Goal: Find specific page/section: Find specific page/section

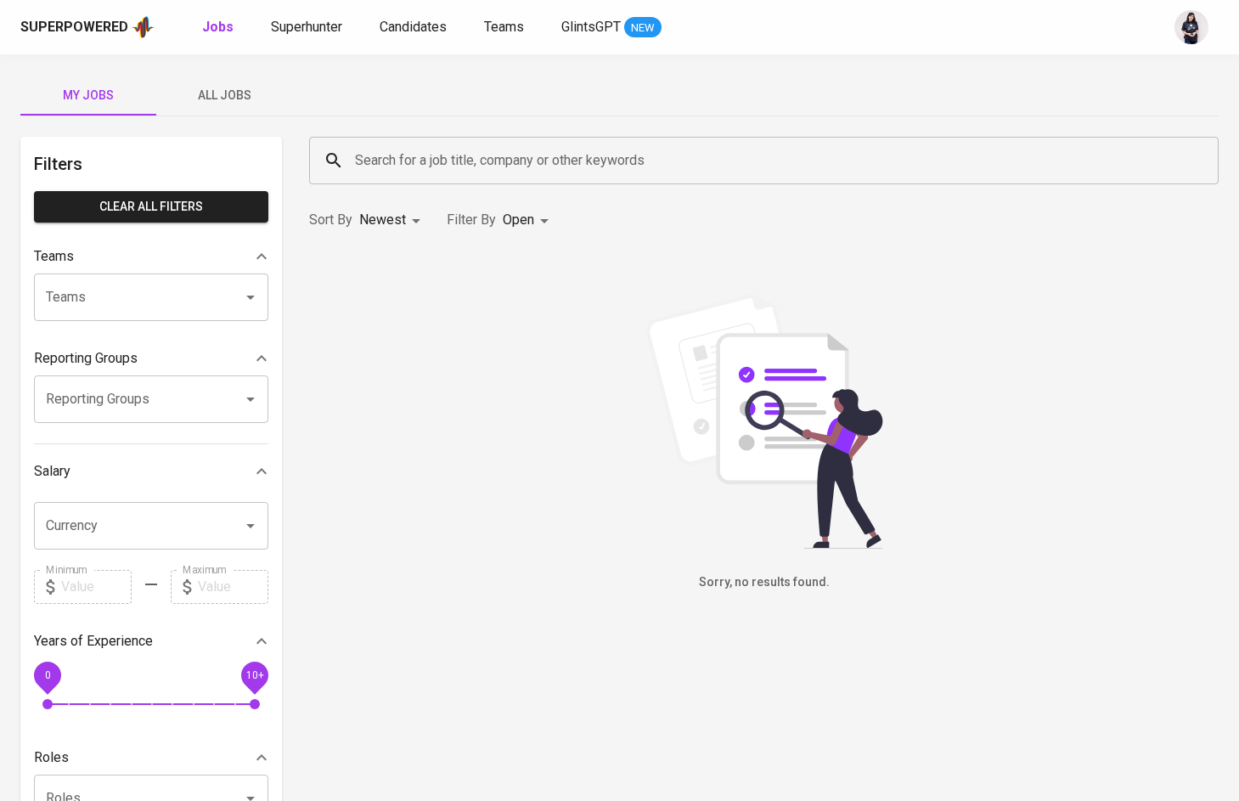
click at [200, 95] on span "All Jobs" at bounding box center [224, 95] width 116 height 21
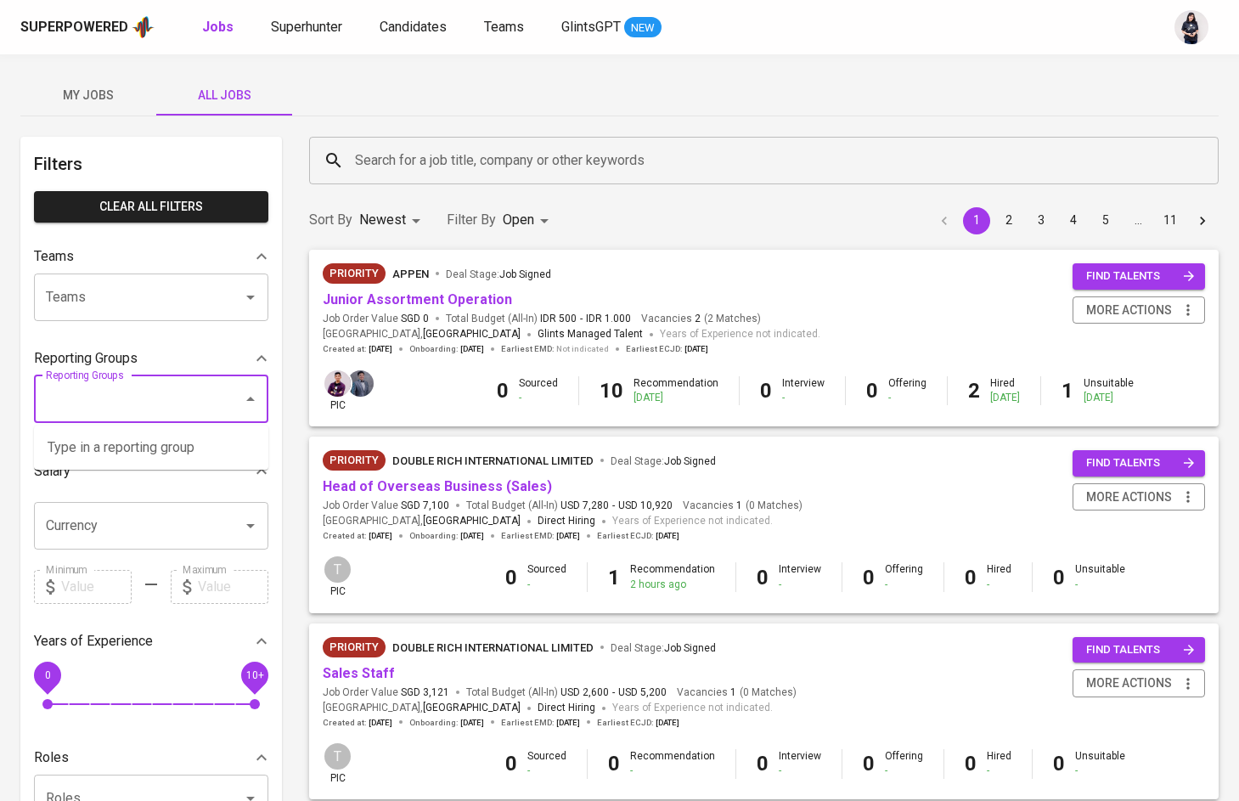
click at [174, 396] on input "Reporting Groups" at bounding box center [128, 399] width 172 height 32
click at [104, 460] on li "[GEOGRAPHIC_DATA]" at bounding box center [151, 447] width 234 height 31
type input "Phi"
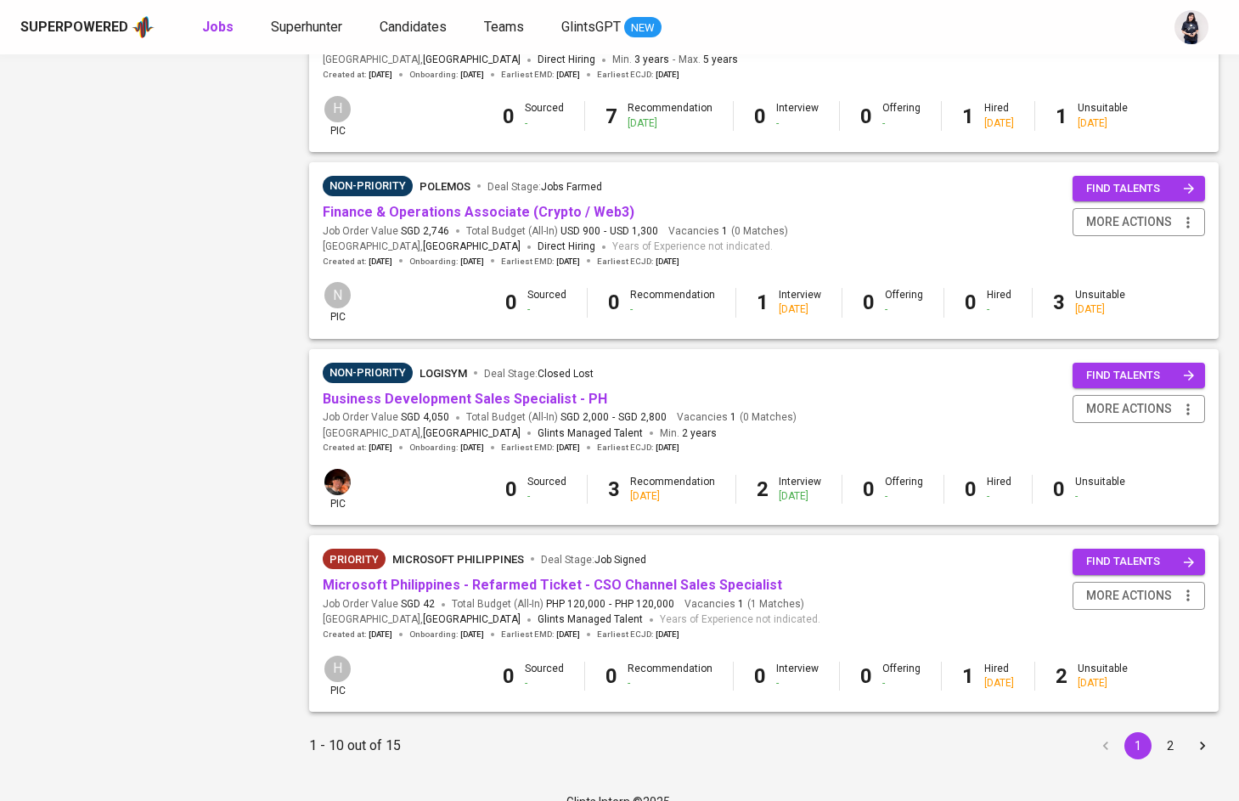
scroll to position [1394, 0]
click at [1162, 733] on button "2" at bounding box center [1170, 746] width 27 height 27
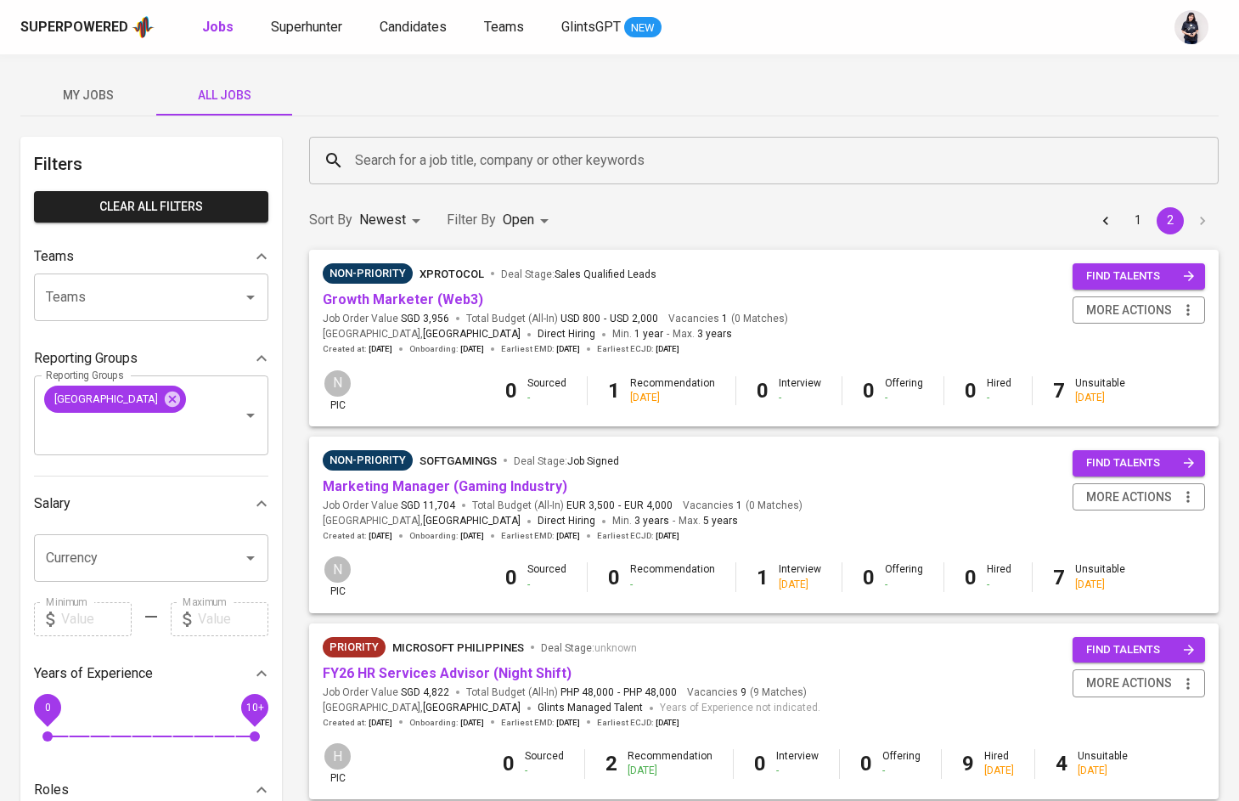
click at [418, 109] on div "My Jobs All Jobs" at bounding box center [619, 95] width 1198 height 41
click at [426, 148] on input "Search for a job title, company or other keywords" at bounding box center [768, 160] width 835 height 32
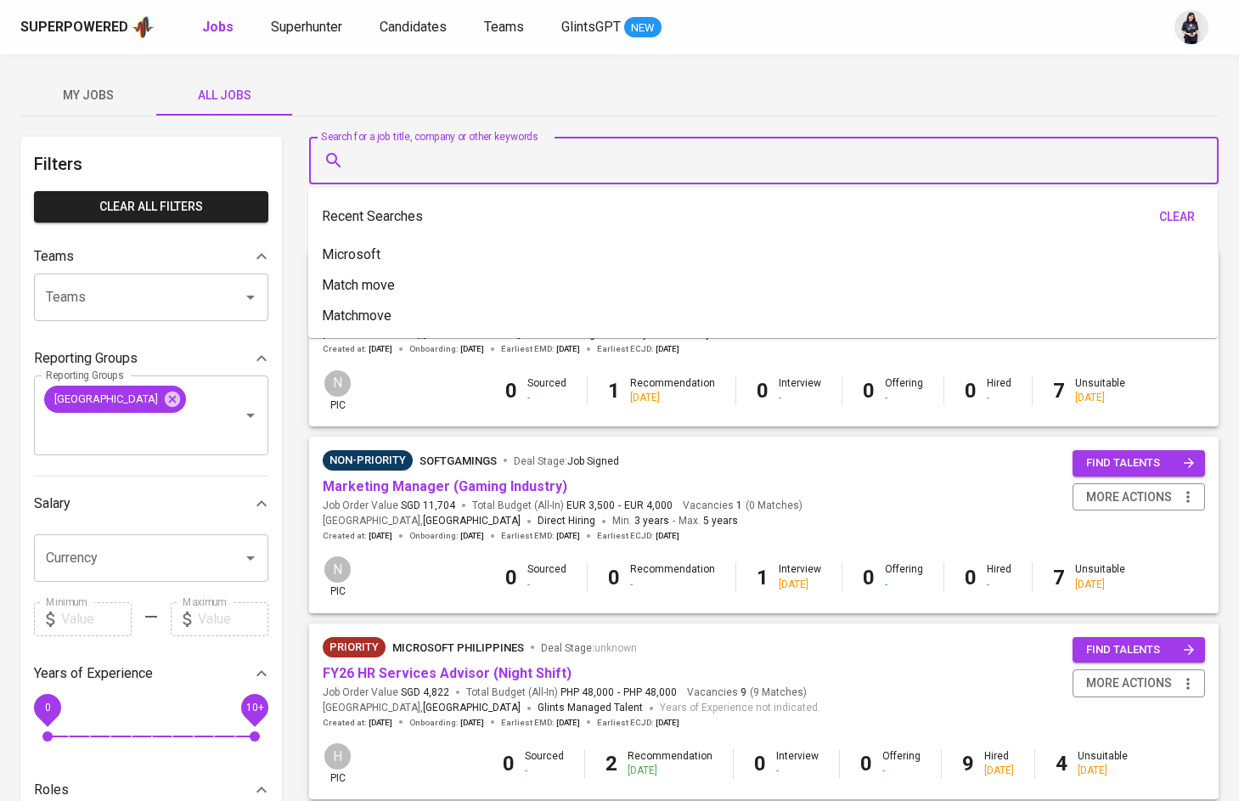
click at [509, 87] on div "My Jobs All Jobs" at bounding box center [619, 95] width 1198 height 41
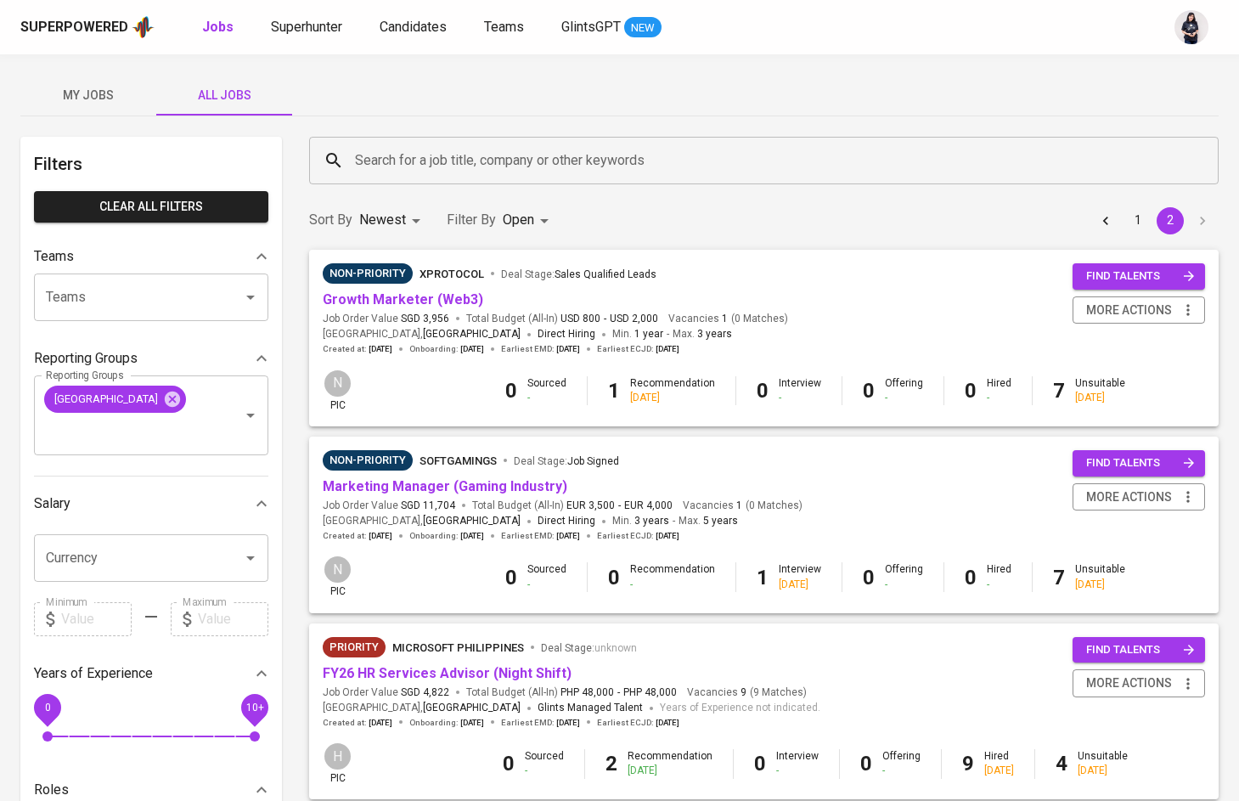
click at [525, 224] on body "Superpowered Jobs Superhunter Candidates Teams GlintsGPT NEW My Jobs All Jobs F…" at bounding box center [619, 642] width 1239 height 1285
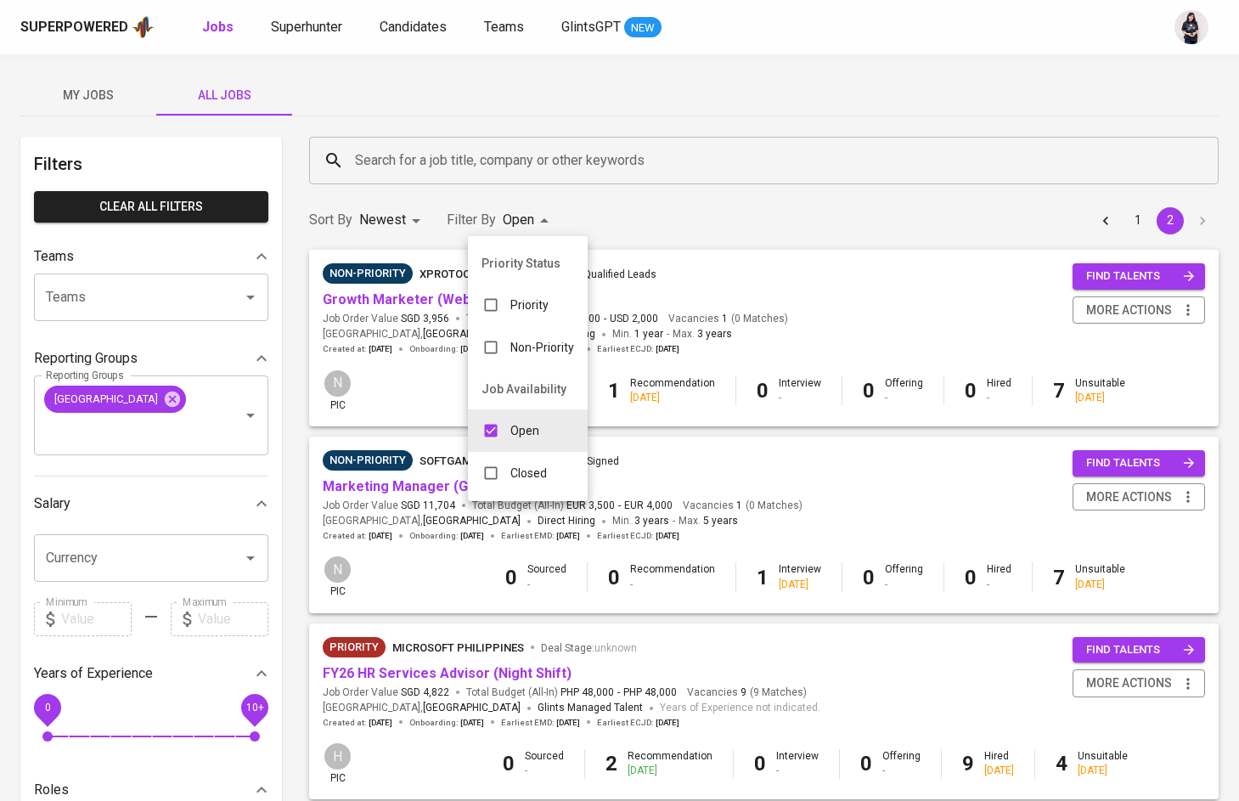
click at [509, 431] on div "Open" at bounding box center [510, 430] width 85 height 32
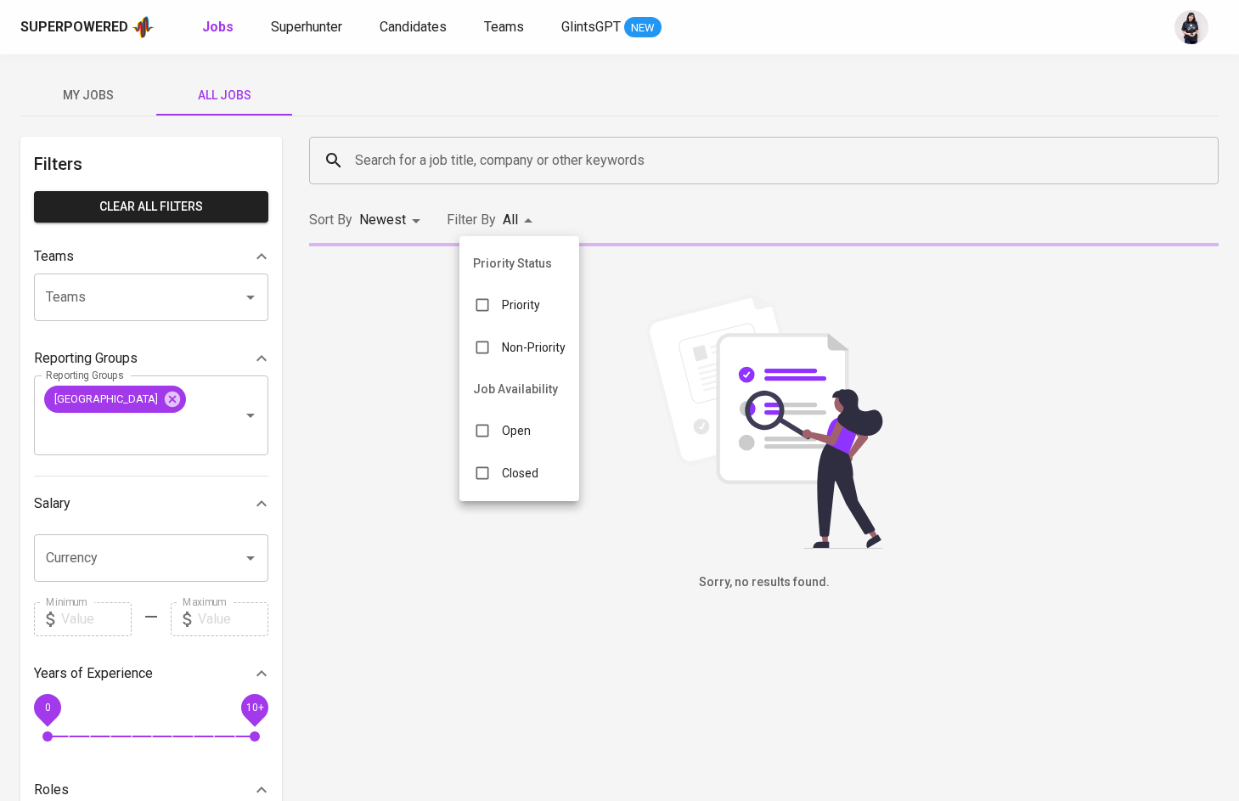
checkbox input "false"
click at [515, 472] on p "Closed" at bounding box center [520, 473] width 37 height 17
type input "CLOSE"
checkbox input "true"
click at [703, 101] on div at bounding box center [619, 400] width 1239 height 801
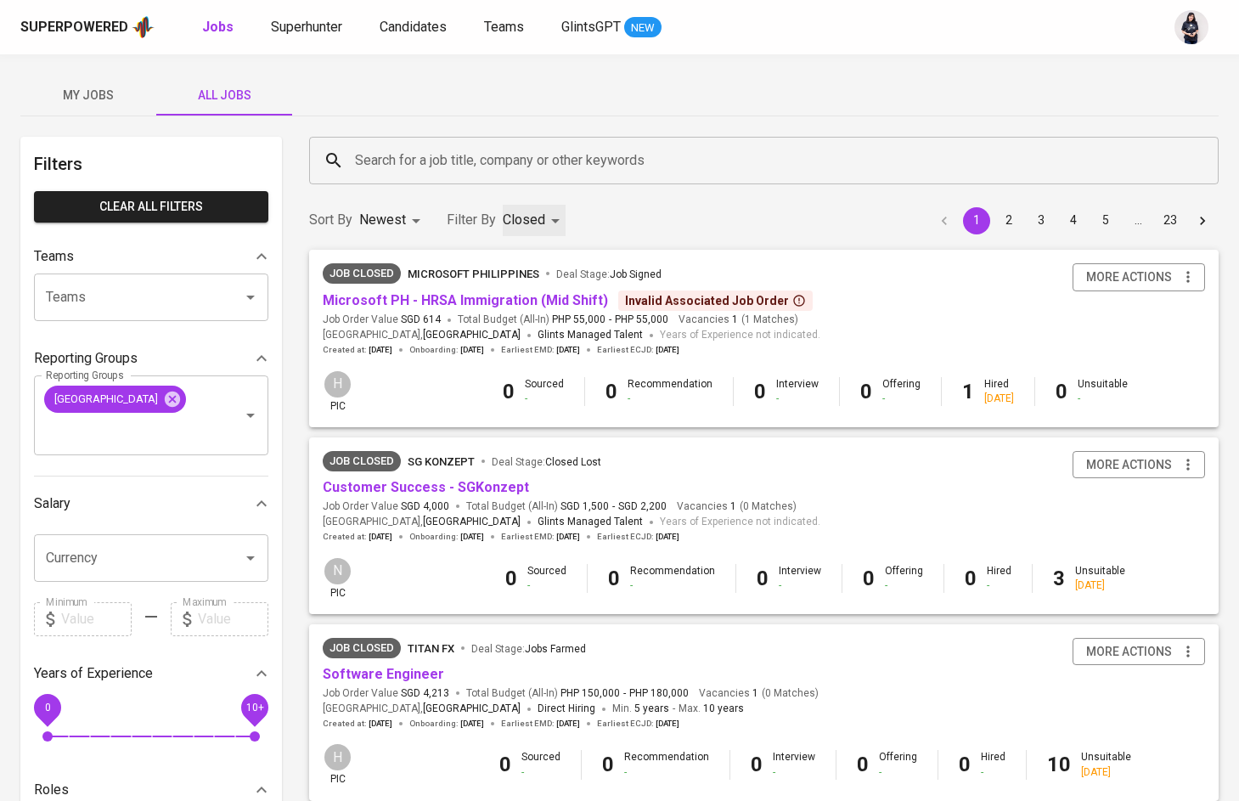
click at [458, 177] on div "Search for a job title, company or other keywords" at bounding box center [764, 161] width 910 height 48
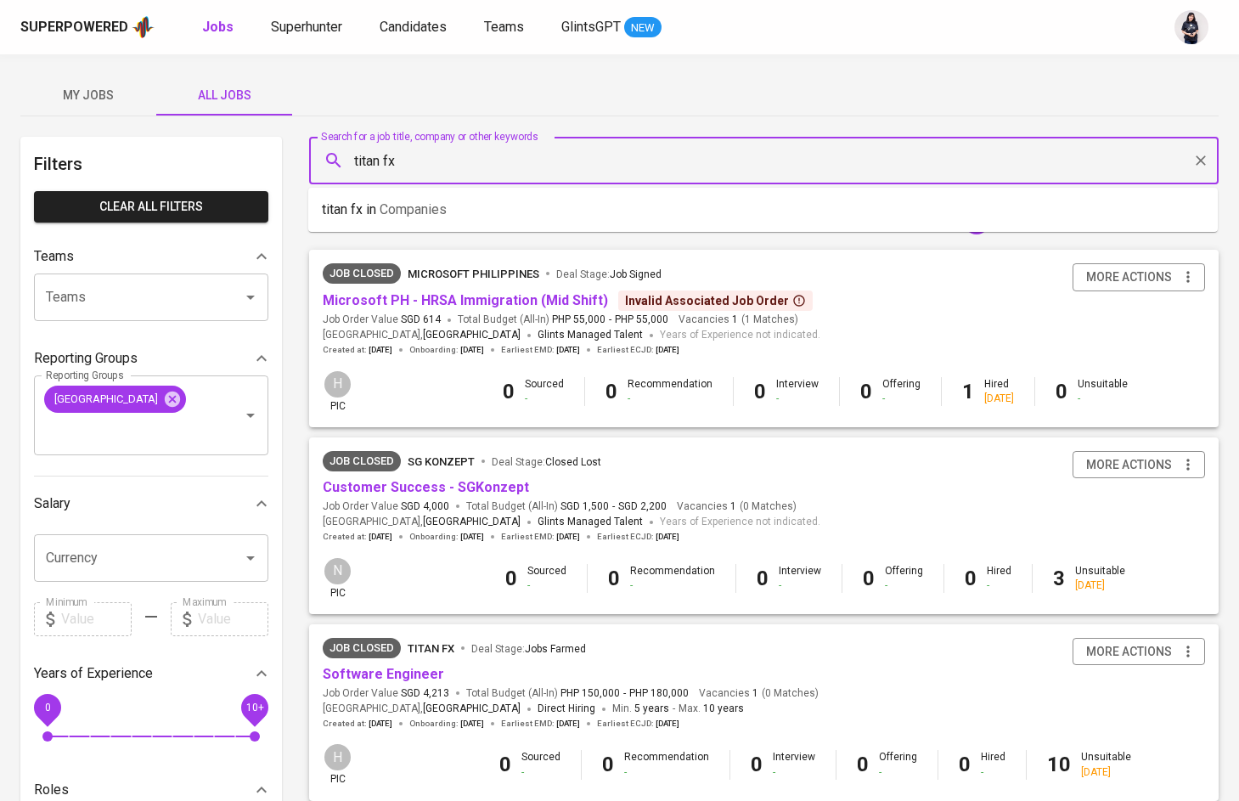
type input "titan fx"
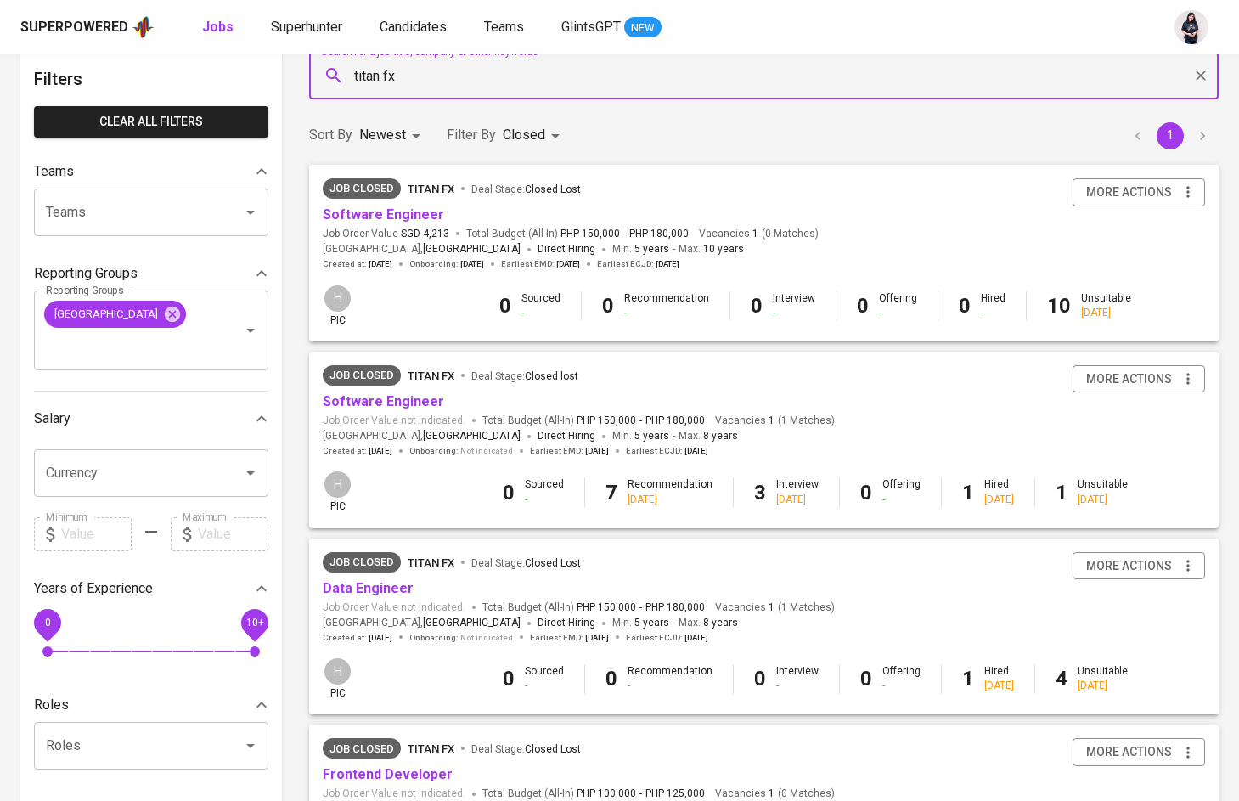
scroll to position [59, 0]
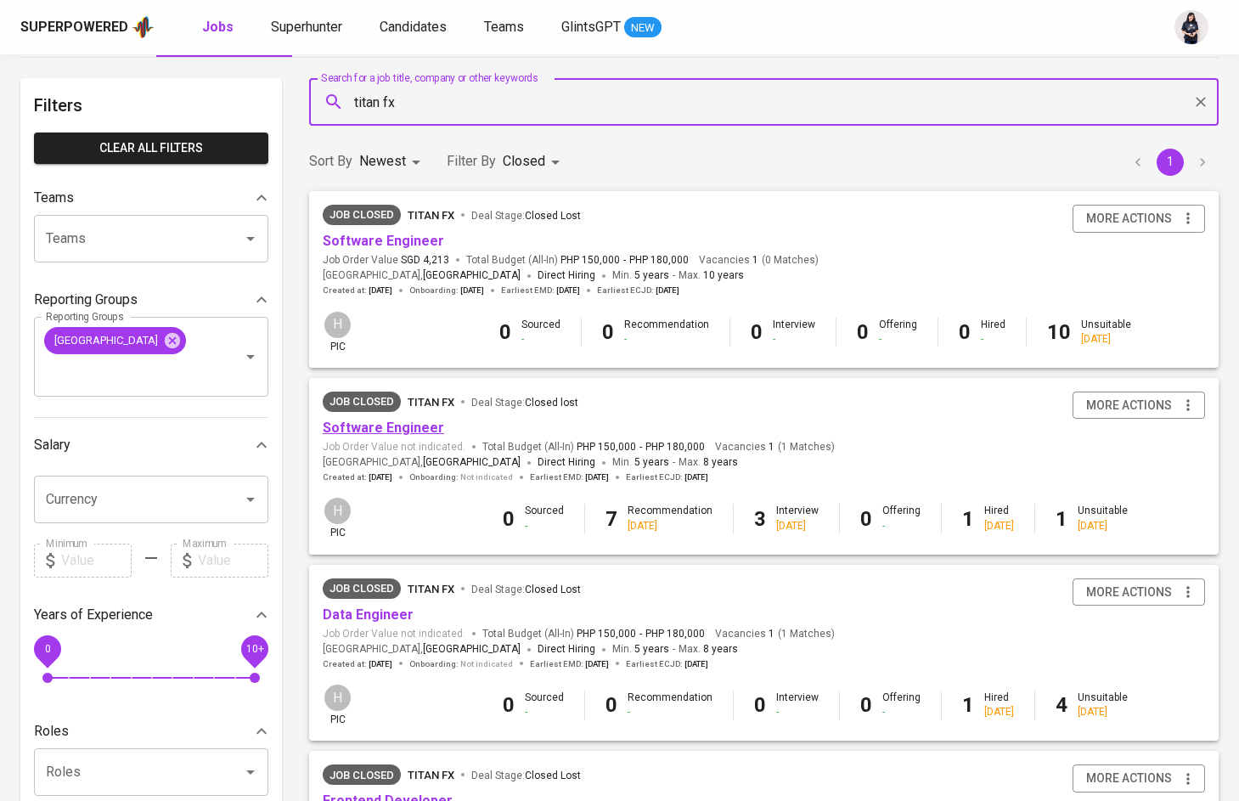
click at [399, 425] on link "Software Engineer" at bounding box center [383, 428] width 121 height 16
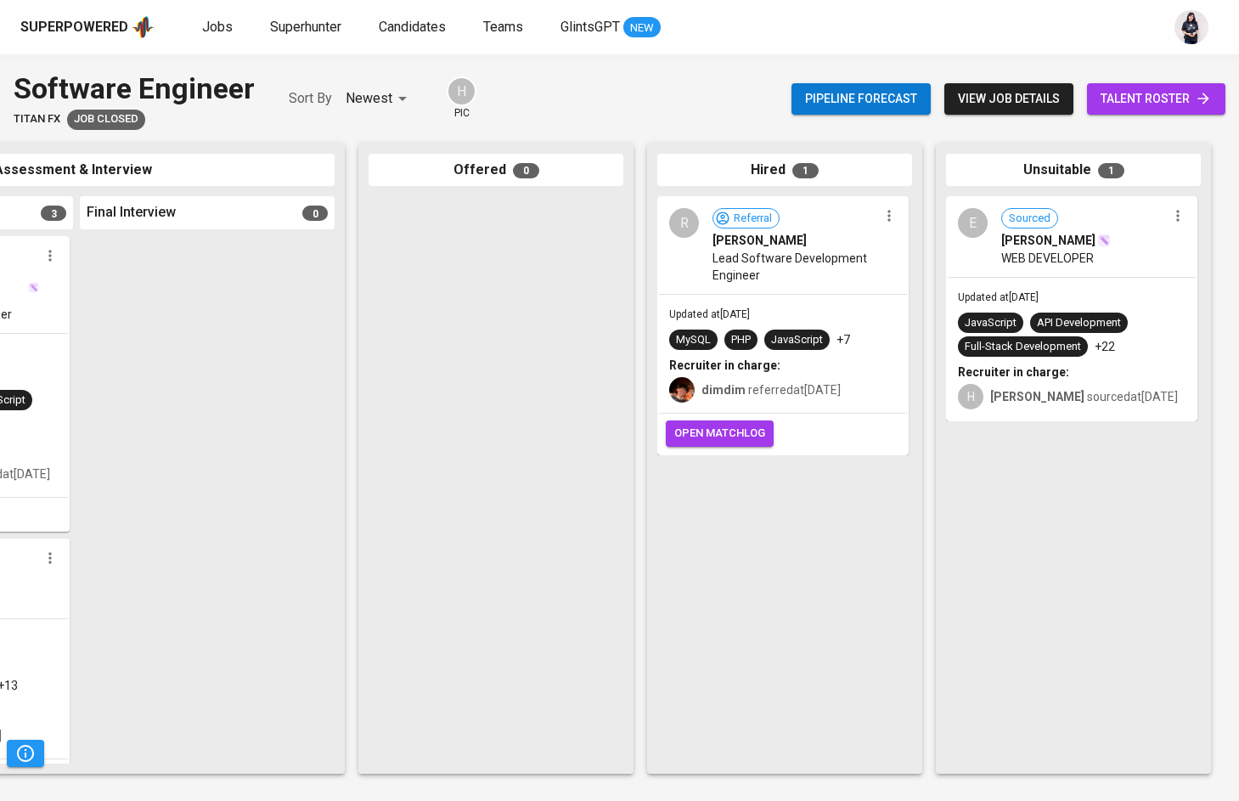
scroll to position [0, 783]
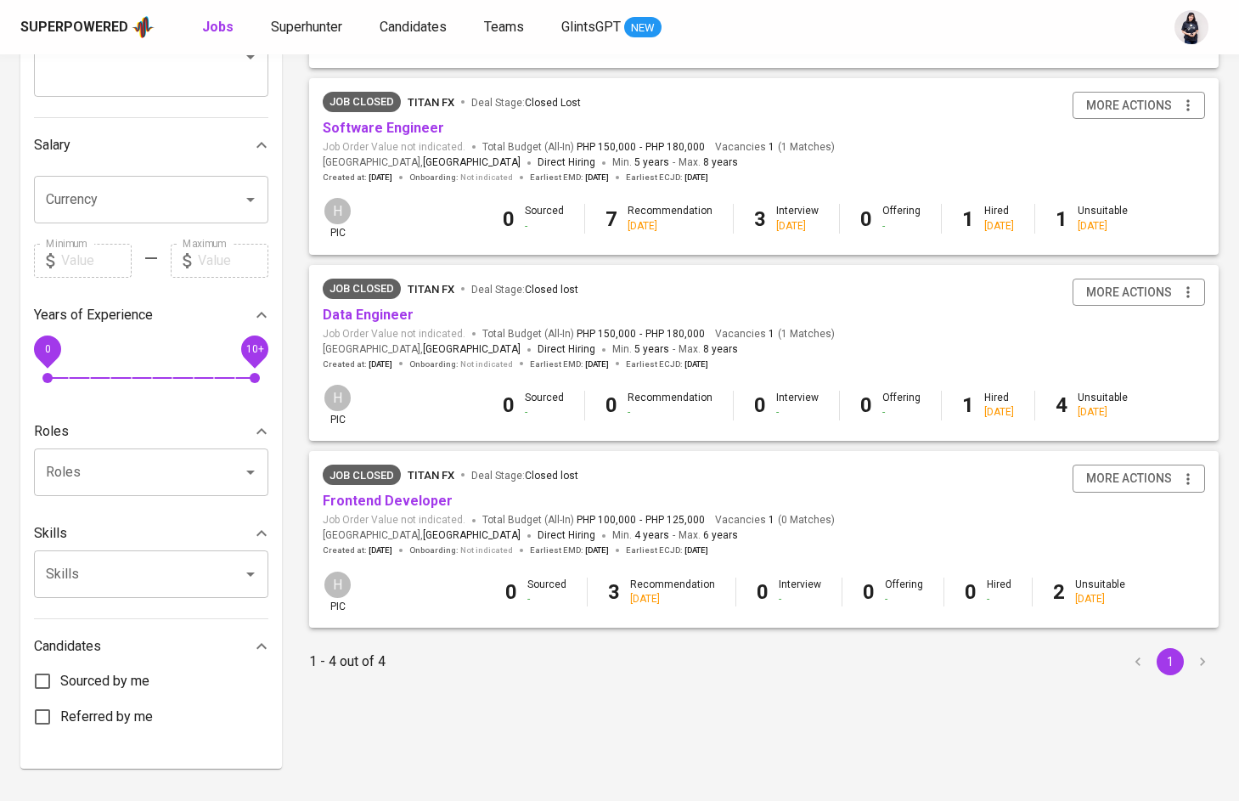
scroll to position [358, 0]
click at [393, 497] on link "Frontend Developer" at bounding box center [388, 501] width 130 height 16
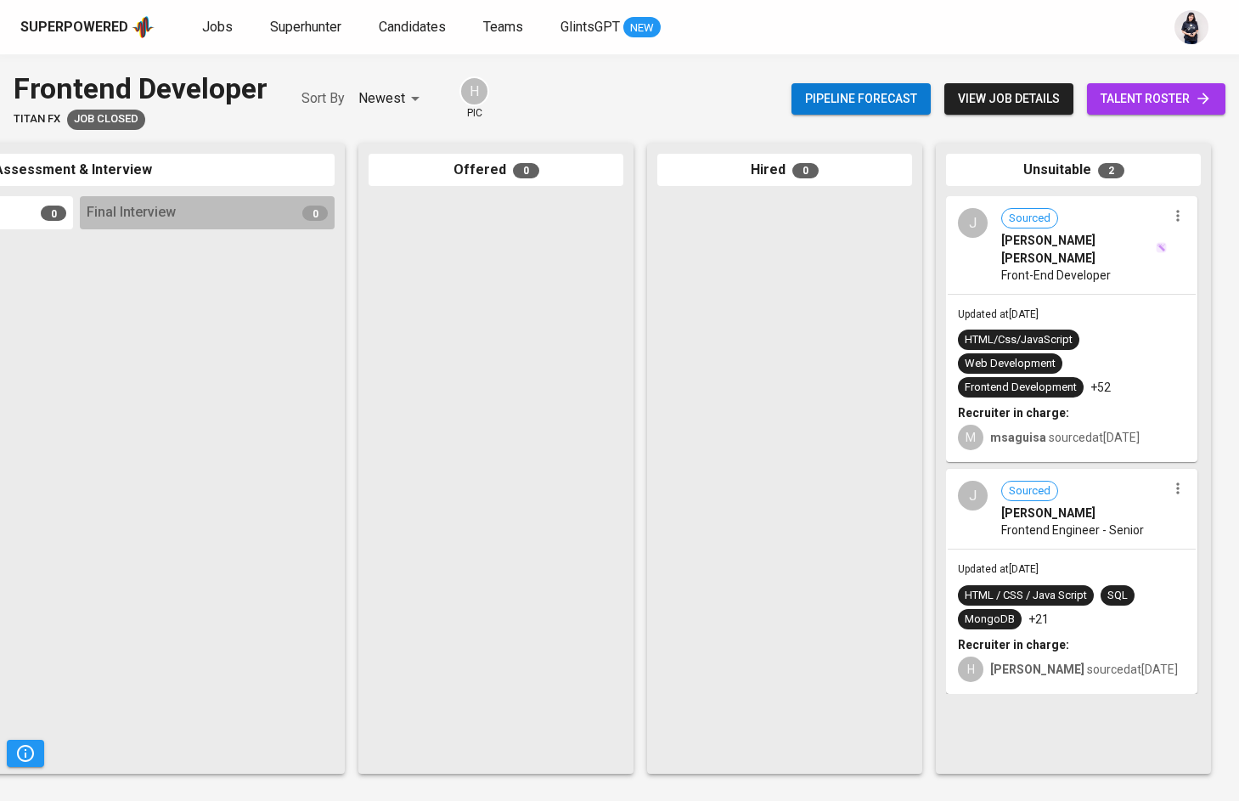
scroll to position [0, 783]
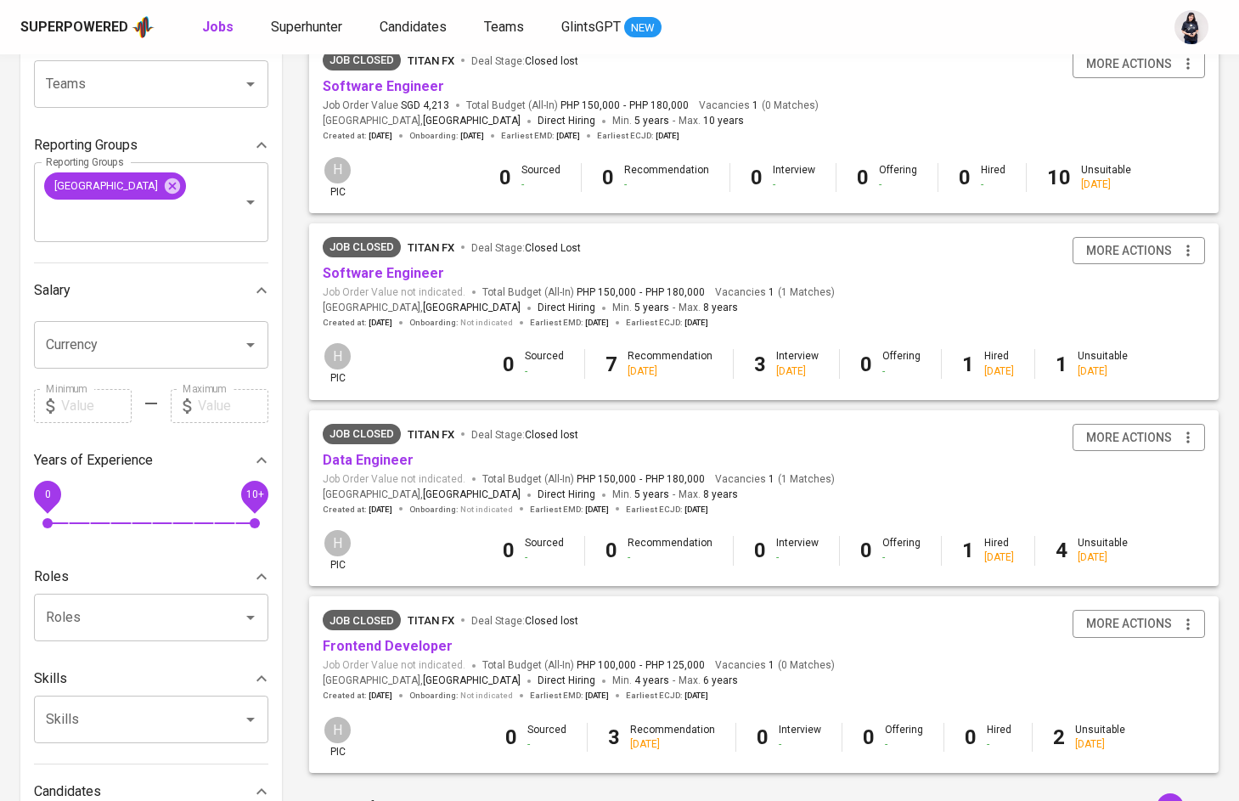
scroll to position [197, 0]
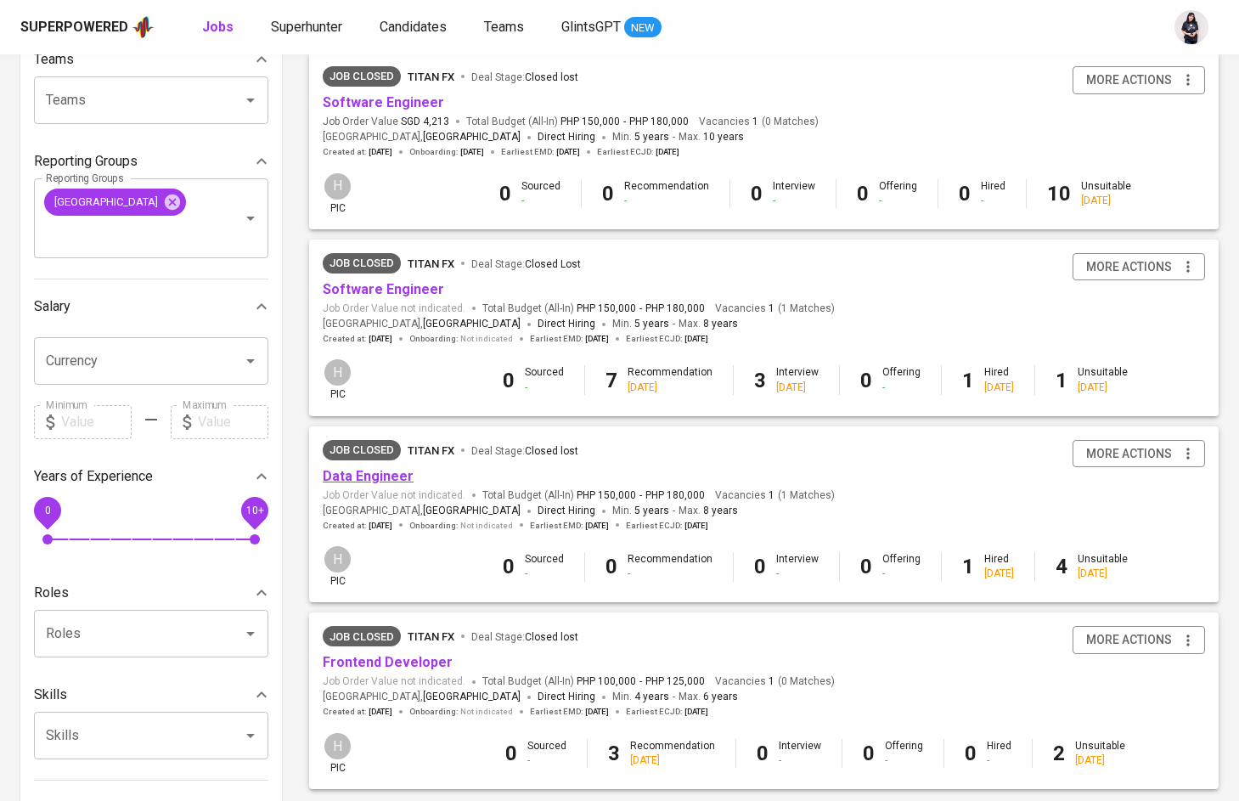
click at [367, 476] on link "Data Engineer" at bounding box center [368, 476] width 91 height 16
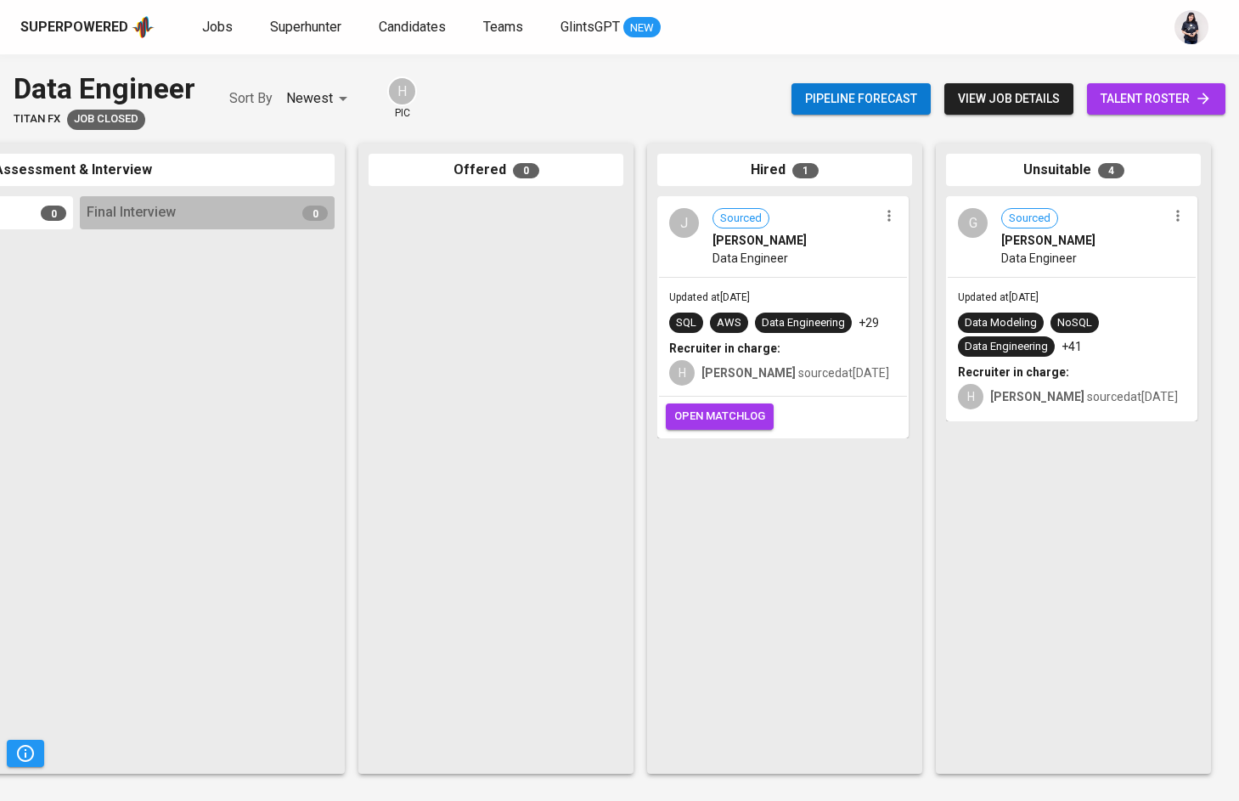
scroll to position [0, 783]
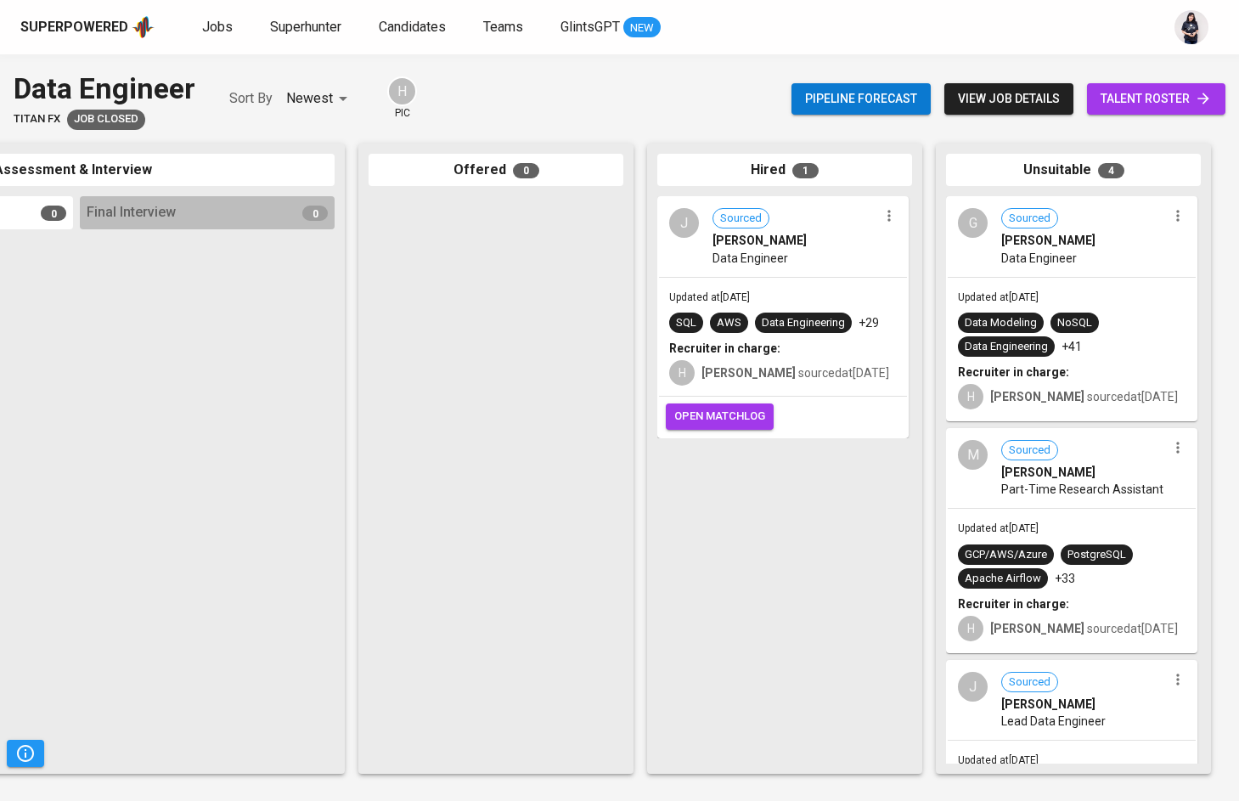
click at [779, 271] on div "J Sourced [PERSON_NAME] Data Engineer" at bounding box center [783, 237] width 248 height 78
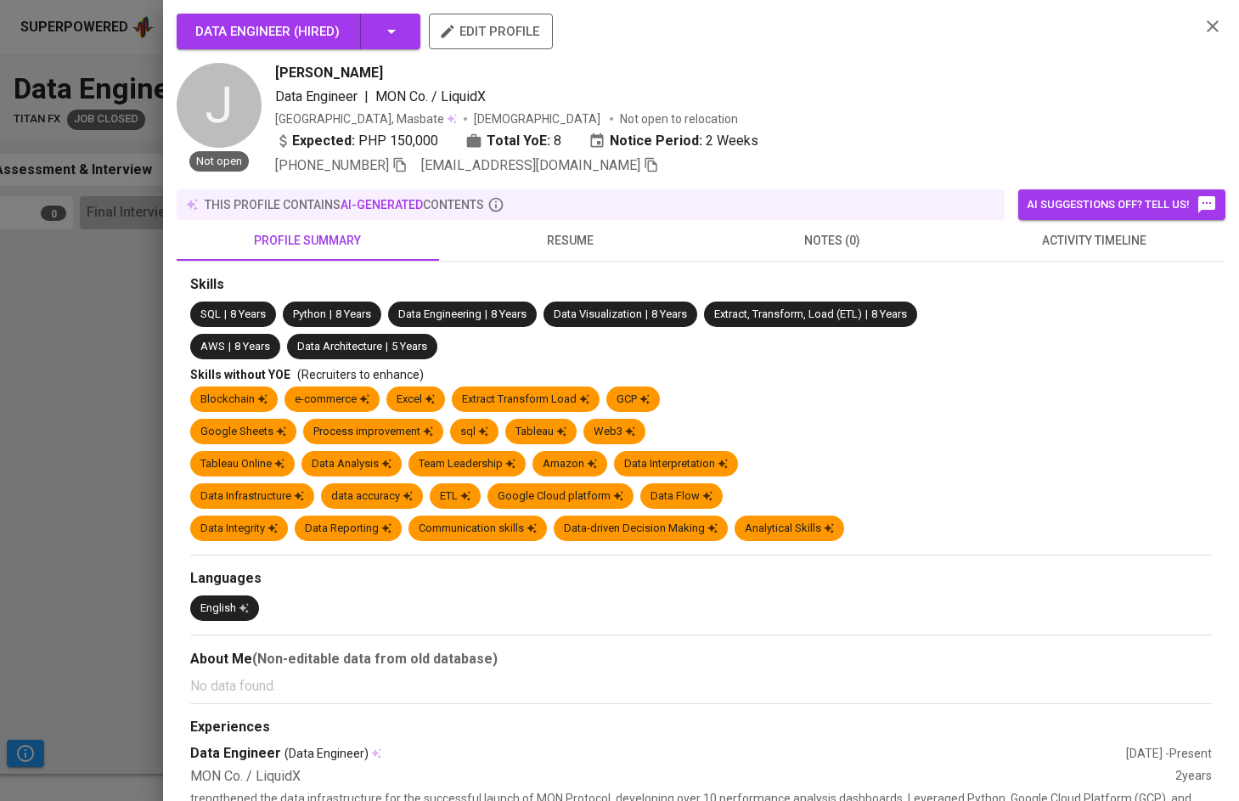
click at [138, 223] on div at bounding box center [619, 400] width 1239 height 801
